Goal: Task Accomplishment & Management: Manage account settings

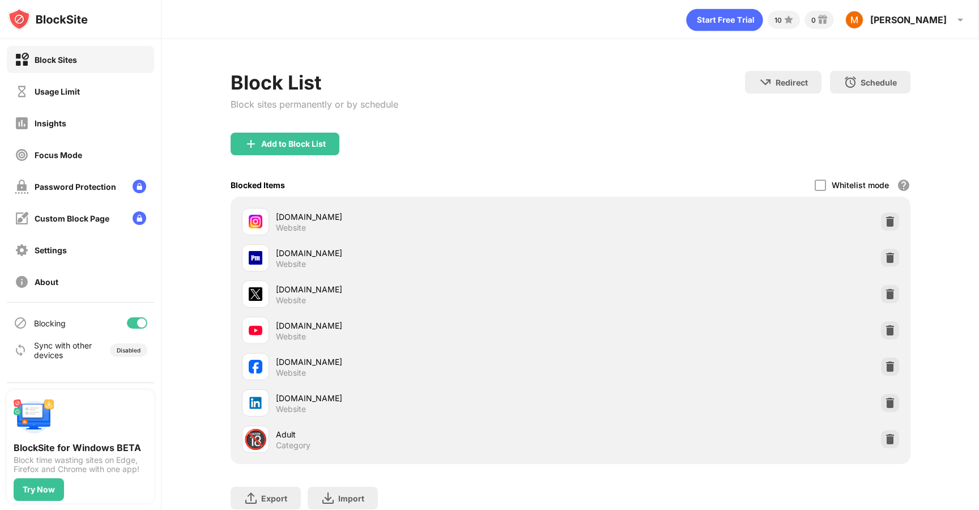
click at [133, 317] on div at bounding box center [137, 322] width 20 height 11
